Goal: Task Accomplishment & Management: Use online tool/utility

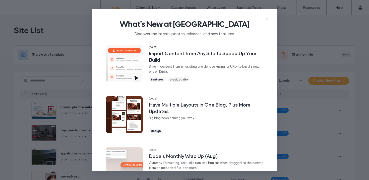
click at [268, 19] on use at bounding box center [267, 19] width 2 height 2
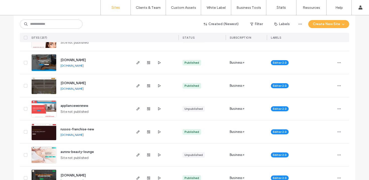
scroll to position [141, 0]
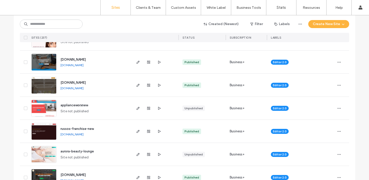
click at [48, 134] on img at bounding box center [44, 140] width 25 height 34
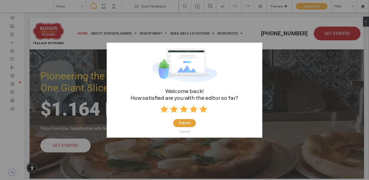
click at [185, 124] on button "Submit" at bounding box center [184, 123] width 23 height 8
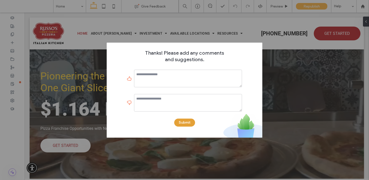
click at [184, 125] on button "Submit" at bounding box center [184, 123] width 21 height 8
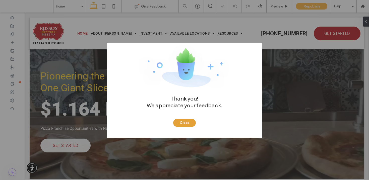
click at [192, 123] on button "Close" at bounding box center [184, 123] width 23 height 8
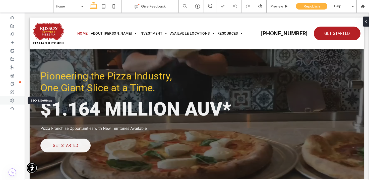
click at [12, 99] on use at bounding box center [13, 101] width 4 height 4
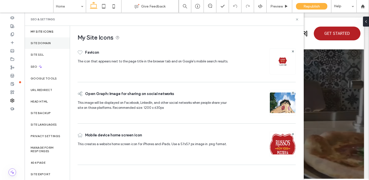
click at [47, 41] on label "Site Domain" at bounding box center [41, 43] width 20 height 4
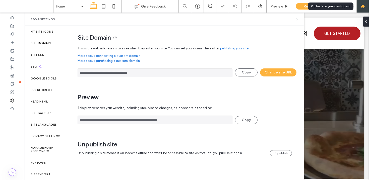
click at [365, 5] on icon at bounding box center [363, 6] width 4 height 4
